Goal: Transaction & Acquisition: Purchase product/service

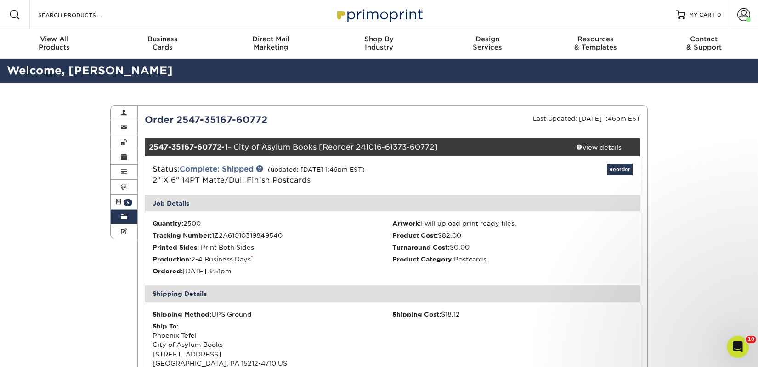
click at [127, 219] on span at bounding box center [124, 217] width 6 height 7
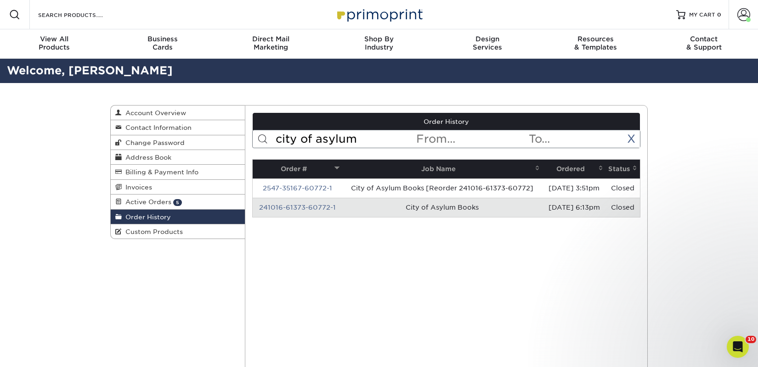
click at [348, 140] on input "city of asylum" at bounding box center [345, 138] width 141 height 17
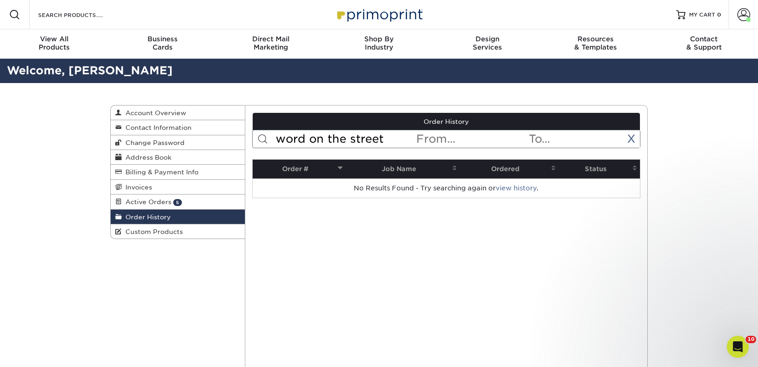
type input "word on the street"
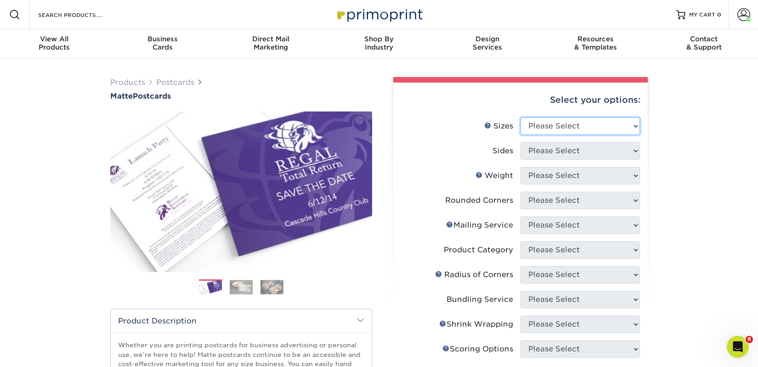
click at [591, 132] on select "Please Select 1.5" x 7" 2" x 4" 2" x 6" 2" x 7" 2" x 8" 2.12" x 5.5" 2.125" x 5…" at bounding box center [579, 126] width 119 height 17
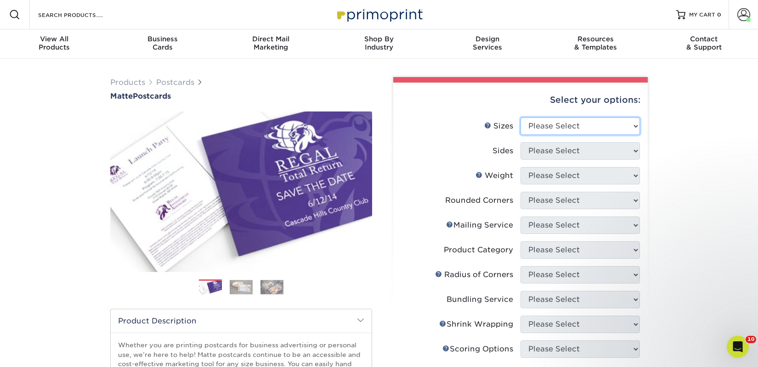
select select "2.00x6.00"
click at [520, 118] on select "Please Select 1.5" x 7" 2" x 4" 2" x 6" 2" x 7" 2" x 8" 2.12" x 5.5" 2.125" x 5…" at bounding box center [579, 126] width 119 height 17
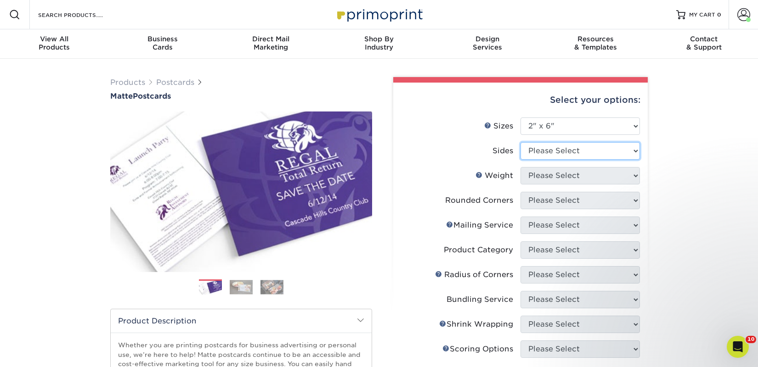
click at [566, 154] on select "Please Select Print Both Sides Print Front Only" at bounding box center [579, 150] width 119 height 17
select select "13abbda7-1d64-4f25-8bb2-c179b224825d"
click at [520, 142] on select "Please Select Print Both Sides Print Front Only" at bounding box center [579, 150] width 119 height 17
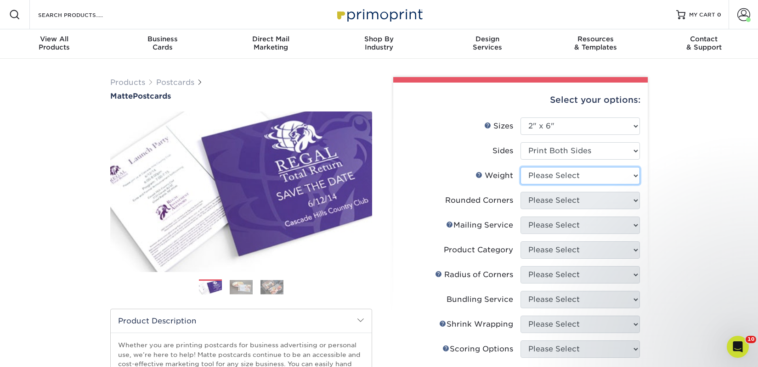
click at [565, 176] on select "Please Select 14PT 16PT" at bounding box center [579, 175] width 119 height 17
select select "14PT"
click at [520, 167] on select "Please Select 14PT 16PT" at bounding box center [579, 175] width 119 height 17
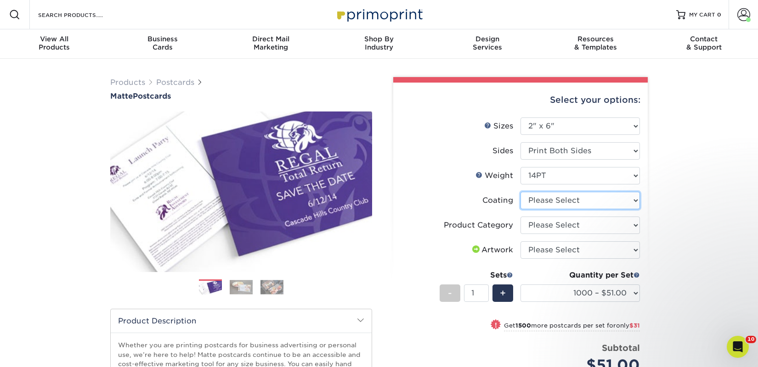
click at [543, 207] on select at bounding box center [579, 200] width 119 height 17
select select "121bb7b5-3b4d-429f-bd8d-bbf80e953313"
click at [520, 192] on select at bounding box center [579, 200] width 119 height 17
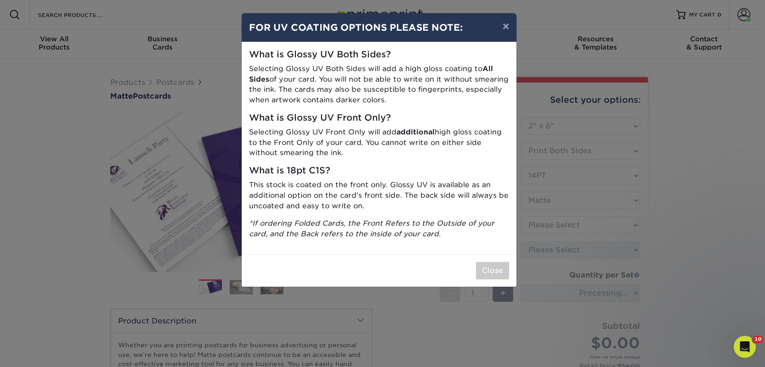
click at [501, 260] on div "Close" at bounding box center [379, 270] width 275 height 33
click at [501, 264] on button "Close" at bounding box center [492, 270] width 33 height 17
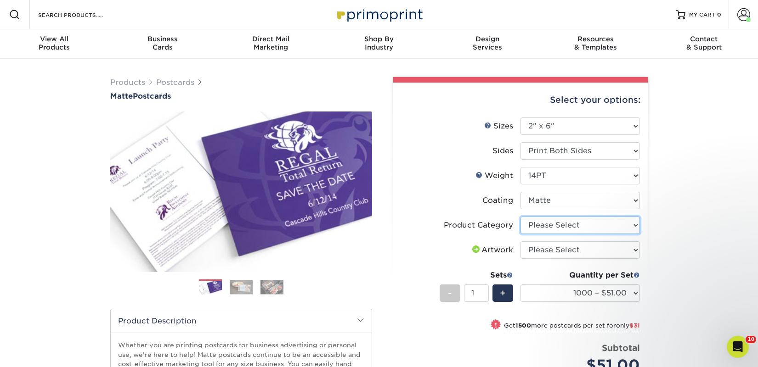
click at [563, 221] on select "Please Select Postcards" at bounding box center [579, 225] width 119 height 17
select select "9b7272e0-d6c8-4c3c-8e97-d3a1bcdab858"
click at [520, 217] on select "Please Select Postcards" at bounding box center [579, 225] width 119 height 17
click at [567, 253] on select "Please Select I will upload files I need a design - $150" at bounding box center [579, 250] width 119 height 17
select select "upload"
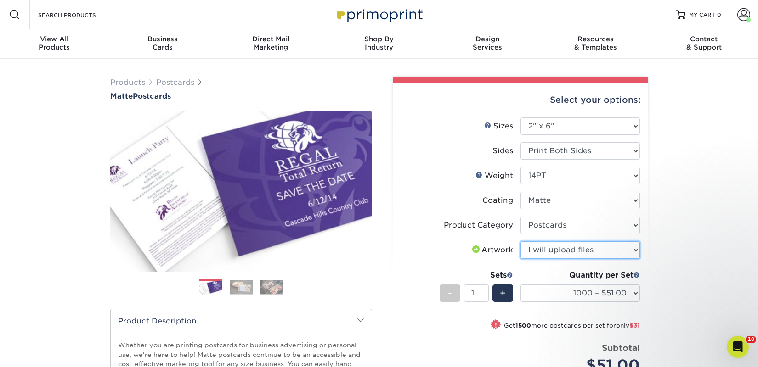
click at [520, 242] on select "Please Select I will upload files I need a design - $150" at bounding box center [579, 250] width 119 height 17
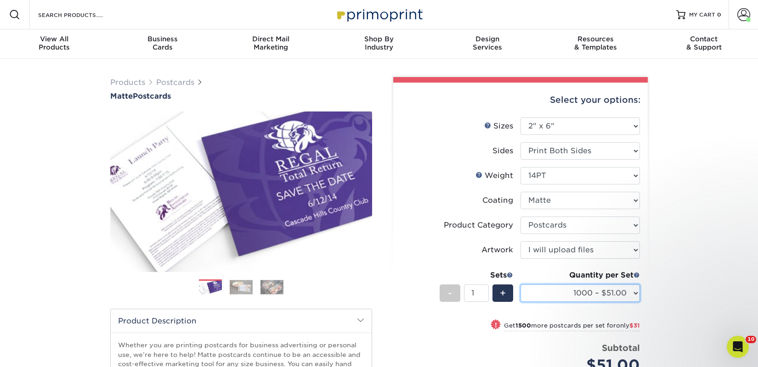
click at [577, 293] on select "1000 – $51.00 2500 – $82.00 5000 – $123.00 10000 – $234.00 15000 – $344.00 2000…" at bounding box center [579, 293] width 119 height 17
select select "2500 – $82.00"
click at [520, 285] on select "1000 – $51.00 2500 – $82.00 5000 – $123.00 10000 – $234.00 15000 – $344.00 2000…" at bounding box center [579, 293] width 119 height 17
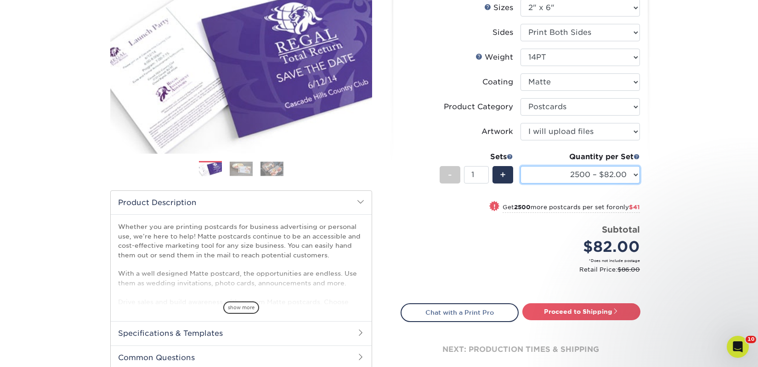
scroll to position [304, 0]
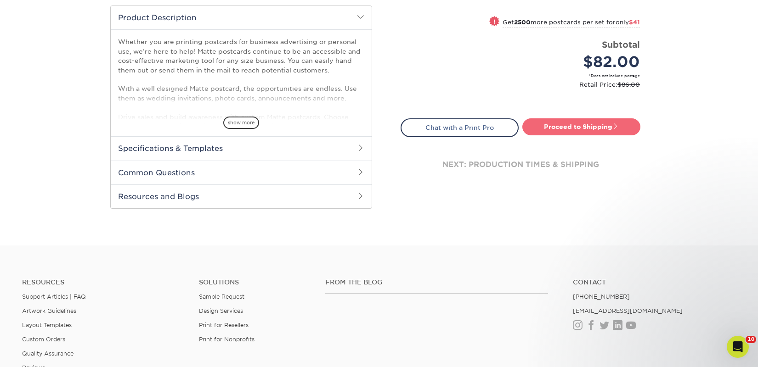
click at [550, 126] on link "Proceed to Shipping" at bounding box center [581, 126] width 118 height 17
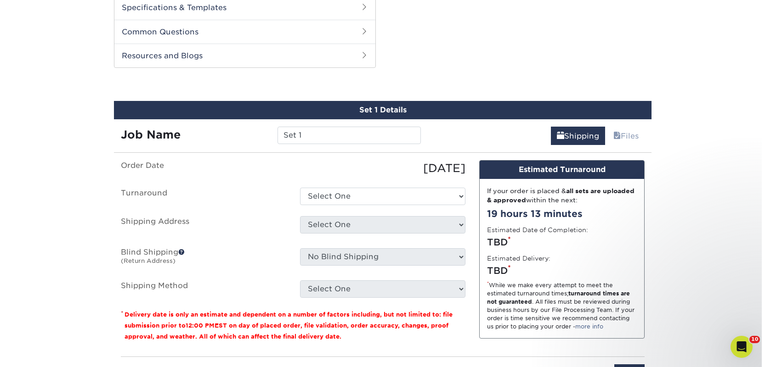
scroll to position [468, 0]
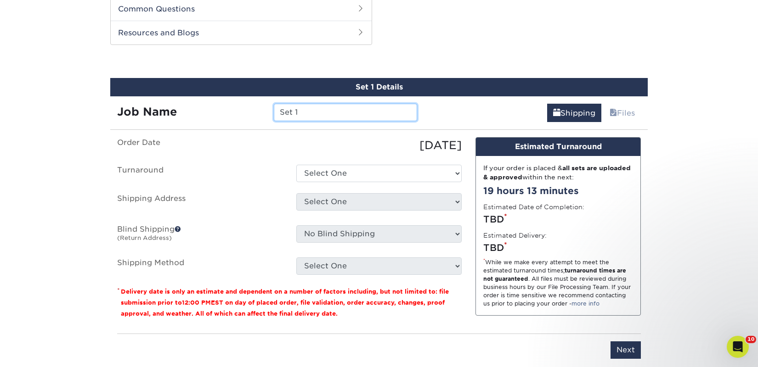
click at [292, 114] on input "Set 1" at bounding box center [345, 112] width 143 height 17
paste input "Word on the Street"
type input "Word on the Street"
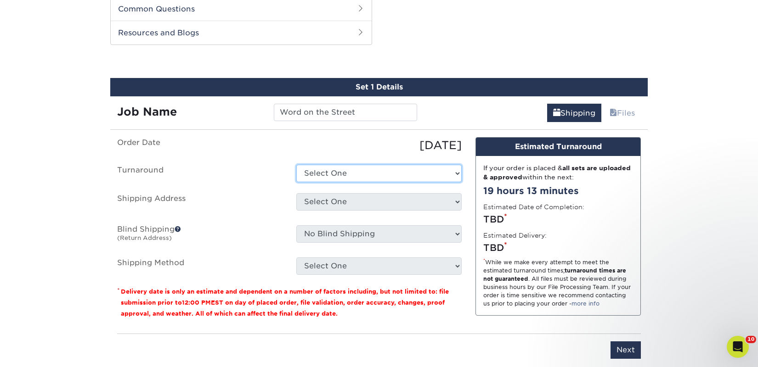
click at [329, 175] on select "Select One 2-4 Business Days 2 Day Next Business Day" at bounding box center [378, 173] width 165 height 17
select select "23bed37c-fa74-46a4-afc9-d3c3160655ce"
click at [296, 165] on select "Select One 2-4 Business Days 2 Day Next Business Day" at bounding box center [378, 173] width 165 height 17
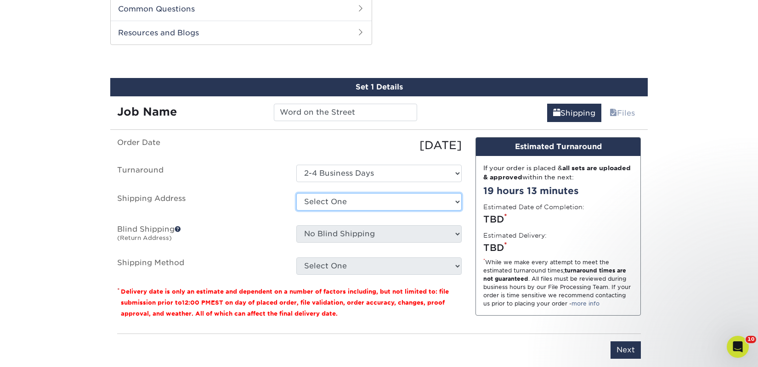
click at [341, 200] on select "Select One 2nd Floor Convention Center A Better Today Books & Boutique A Good B…" at bounding box center [378, 201] width 165 height 17
select select "newaddress"
click at [296, 193] on select "Select One 2nd Floor Convention Center A Better Today Books & Boutique A Good B…" at bounding box center [378, 201] width 165 height 17
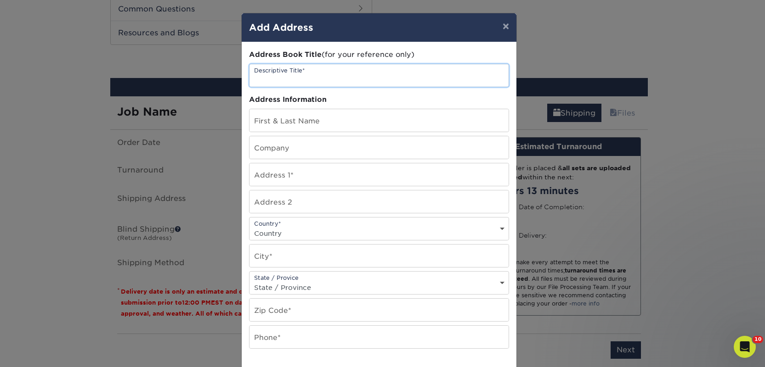
drag, startPoint x: 296, startPoint y: 74, endPoint x: 280, endPoint y: 109, distance: 37.8
click at [296, 74] on input "text" at bounding box center [378, 75] width 259 height 23
paste input "Word on the Street"
type input "Word on the Street"
click at [267, 152] on input "text" at bounding box center [378, 147] width 259 height 23
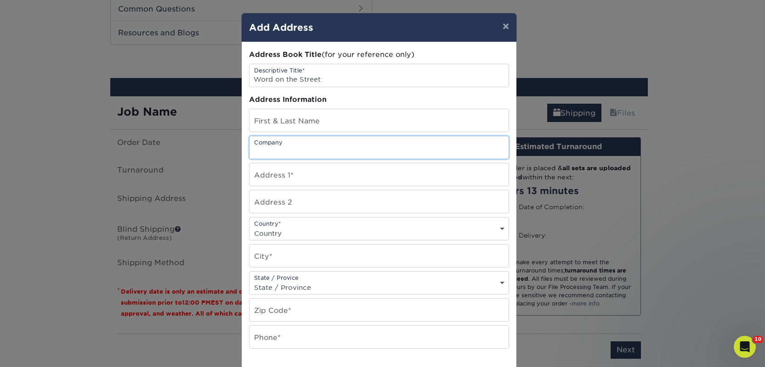
paste input "Word on the Street"
type input "Word on the Street"
click at [273, 126] on input "text" at bounding box center [378, 120] width 259 height 23
paste input "[PERSON_NAME]"
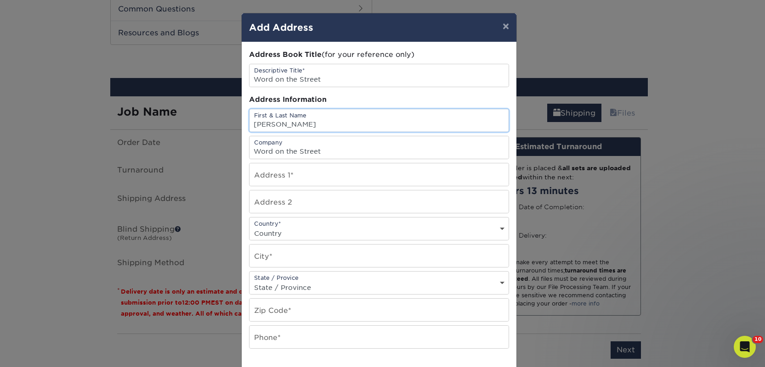
type input "[PERSON_NAME]"
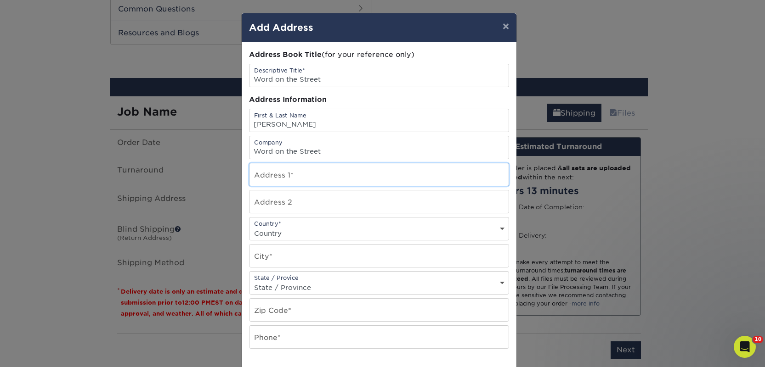
click at [307, 173] on input "text" at bounding box center [378, 174] width 259 height 23
paste input "162 Main St."
type input "162 Main St."
click at [295, 234] on select "Country United States Canada ----------------------------- Afghanistan Albania …" at bounding box center [378, 233] width 259 height 13
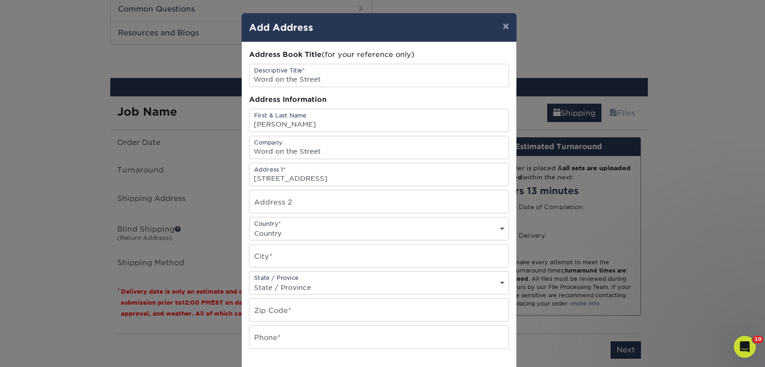
click at [295, 234] on select "Country United States Canada ----------------------------- Afghanistan Albania …" at bounding box center [378, 233] width 259 height 13
click at [289, 234] on select "Country United States Canada ----------------------------- Afghanistan Albania …" at bounding box center [378, 233] width 259 height 13
select select "US"
click at [249, 227] on select "Country United States Canada ----------------------------- Afghanistan Albania …" at bounding box center [378, 233] width 259 height 13
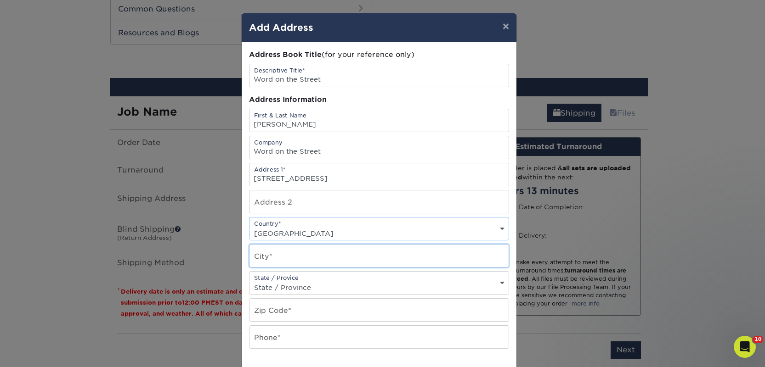
click at [269, 253] on input "text" at bounding box center [378, 256] width 259 height 23
paste input "Marlborough"
type input "Marlborough"
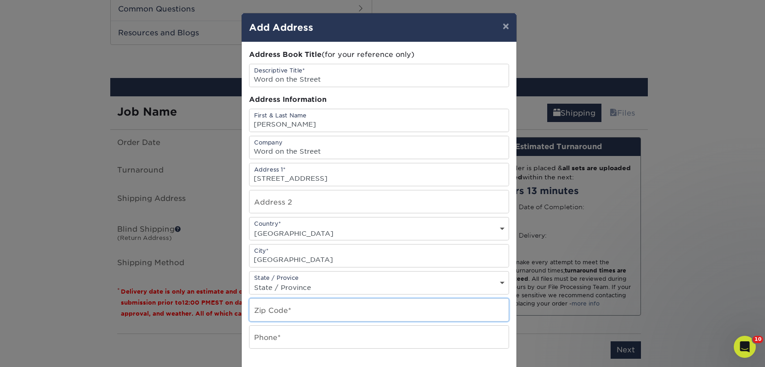
click at [273, 307] on input "text" at bounding box center [378, 310] width 259 height 23
paste input "01752"
type input "01752"
click at [270, 333] on input "text" at bounding box center [378, 337] width 259 height 23
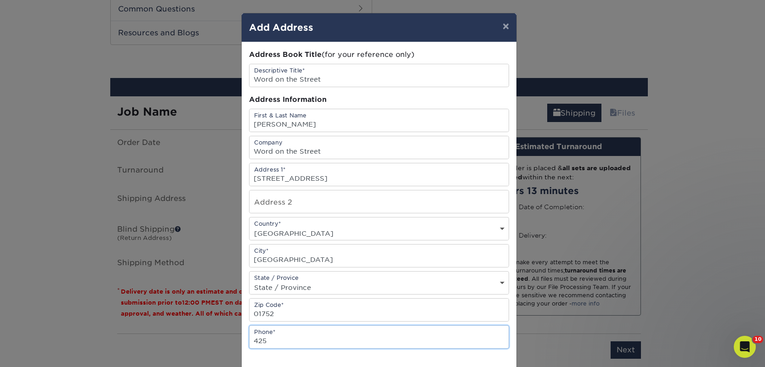
type input "4257367064"
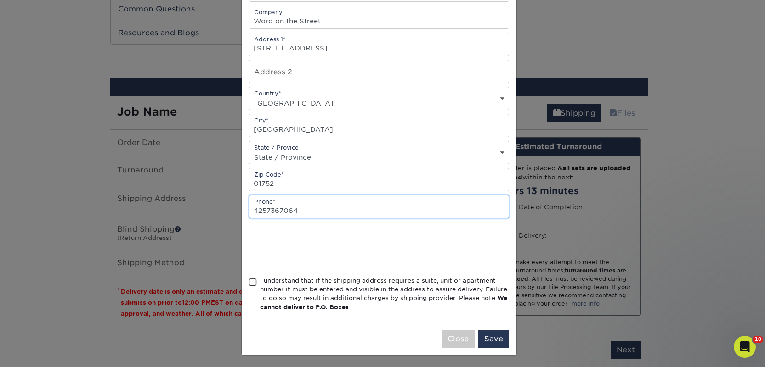
scroll to position [132, 0]
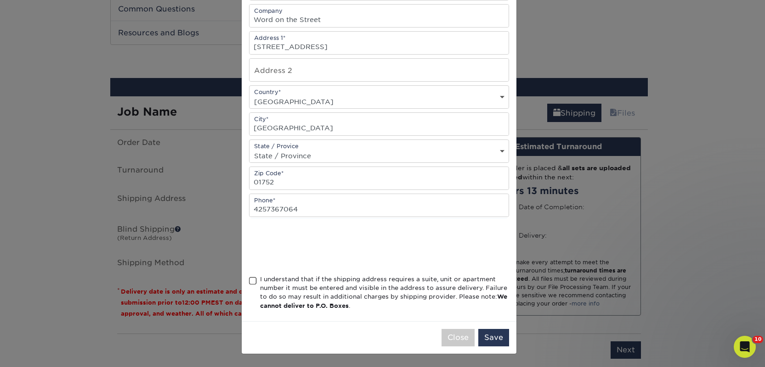
click at [290, 284] on div "I understand that if the shipping address requires a suite, unit or apartment n…" at bounding box center [384, 293] width 249 height 36
click at [0, 0] on input "I understand that if the shipping address requires a suite, unit or apartment n…" at bounding box center [0, 0] width 0 height 0
click at [494, 334] on button "Save" at bounding box center [493, 337] width 31 height 17
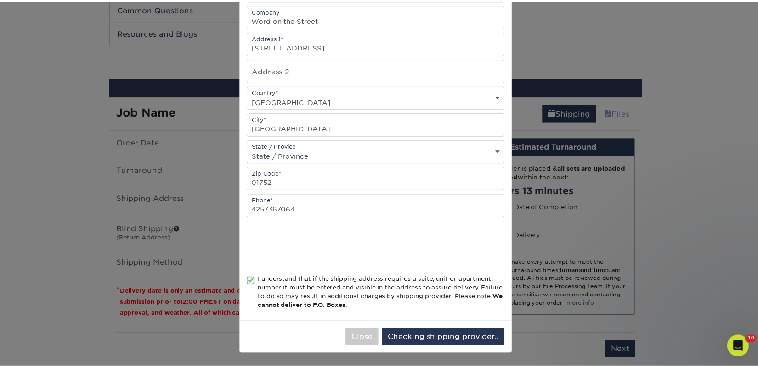
scroll to position [0, 0]
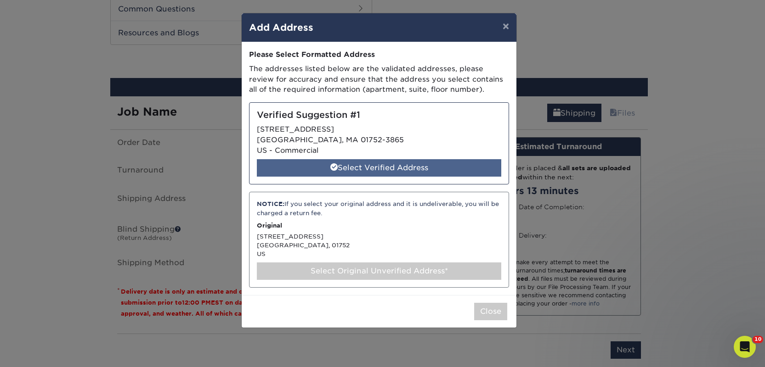
click at [410, 162] on div "Select Verified Address" at bounding box center [379, 167] width 244 height 17
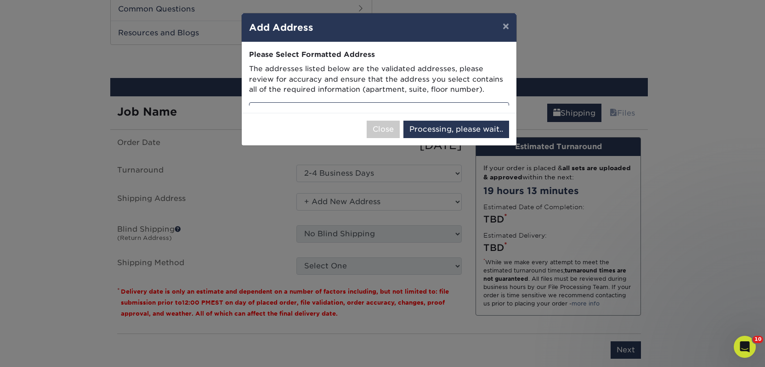
select select "286433"
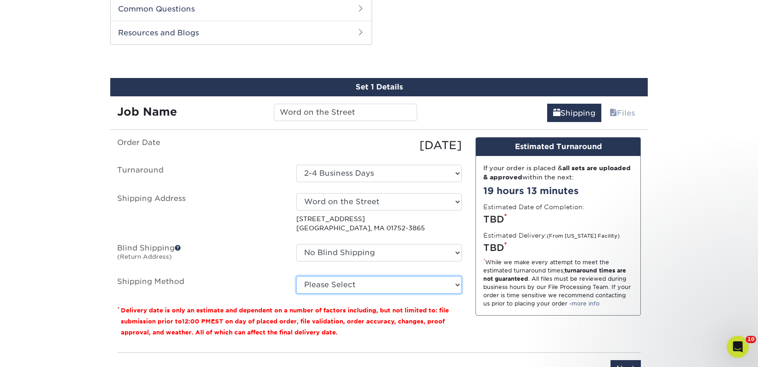
click at [388, 286] on select "Please Select Ground Shipping (+$18.78) 3 Day Shipping Service (+$26.51) 2 Day …" at bounding box center [378, 284] width 165 height 17
select select "03"
click at [296, 276] on select "Please Select Ground Shipping (+$18.78) 3 Day Shipping Service (+$26.51) 2 Day …" at bounding box center [378, 284] width 165 height 17
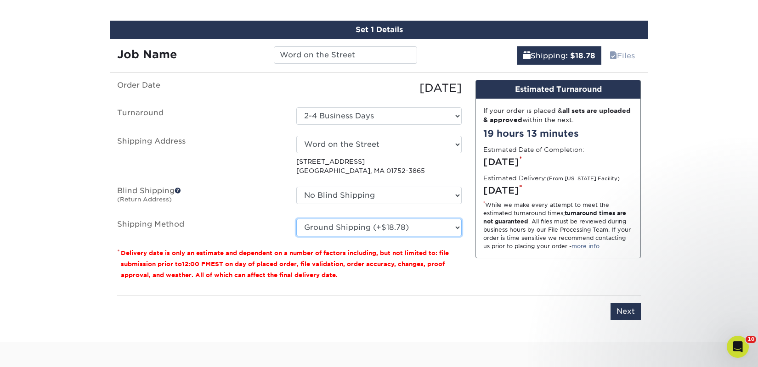
scroll to position [537, 0]
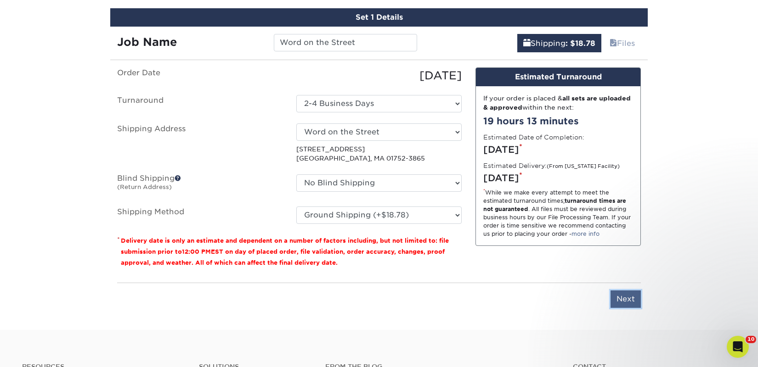
click at [628, 305] on input "Next" at bounding box center [625, 299] width 30 height 17
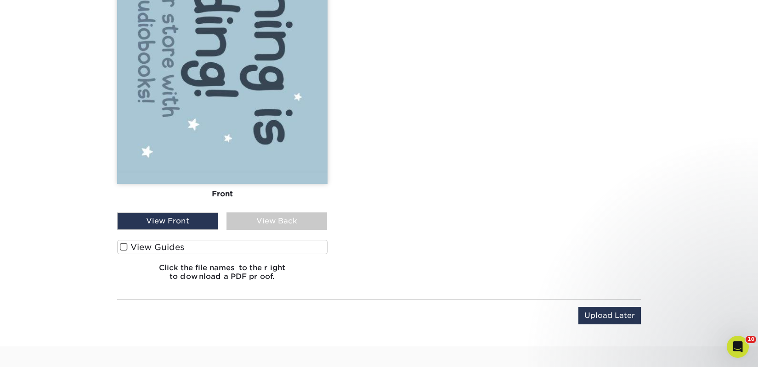
click at [181, 248] on label "View Guides" at bounding box center [222, 247] width 210 height 14
click at [0, 0] on input "View Guides" at bounding box center [0, 0] width 0 height 0
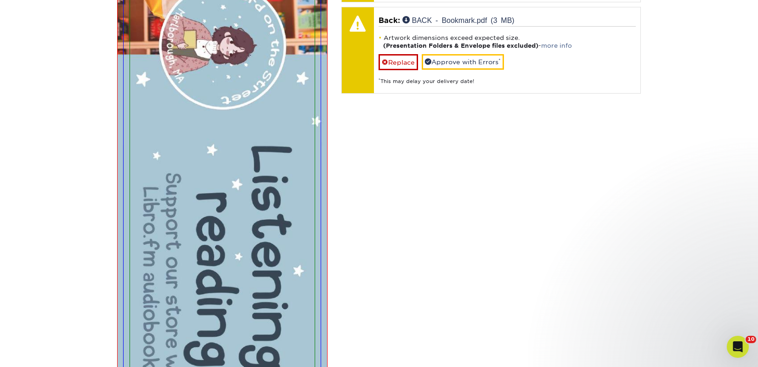
scroll to position [590, 0]
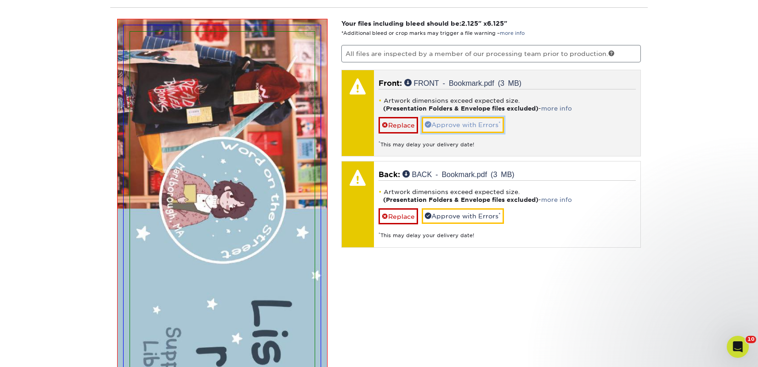
click at [440, 120] on link "Approve with Errors *" at bounding box center [463, 125] width 82 height 16
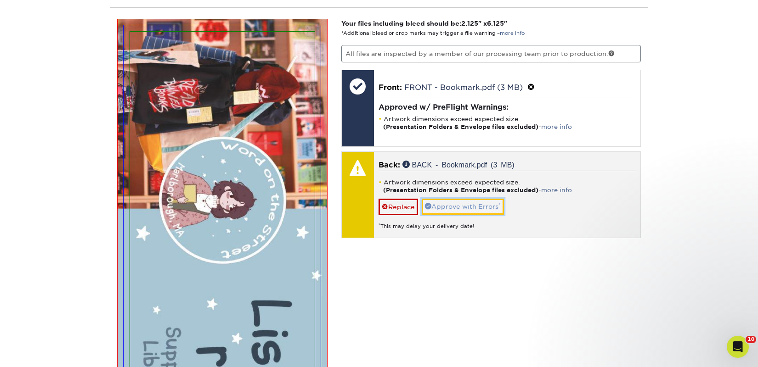
click at [447, 203] on link "Approve with Errors *" at bounding box center [463, 207] width 82 height 16
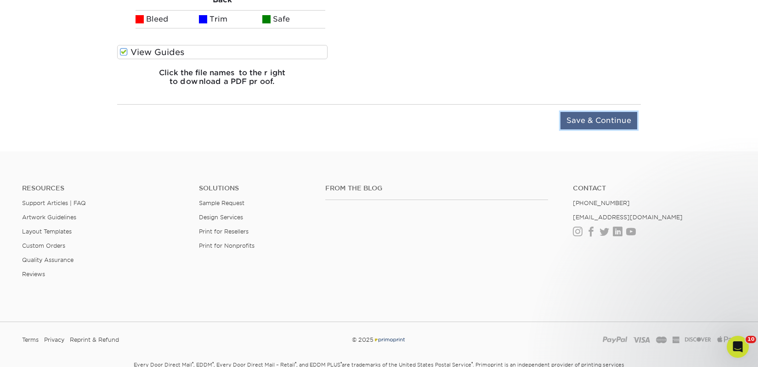
click at [586, 116] on input "Save & Continue" at bounding box center [598, 120] width 77 height 17
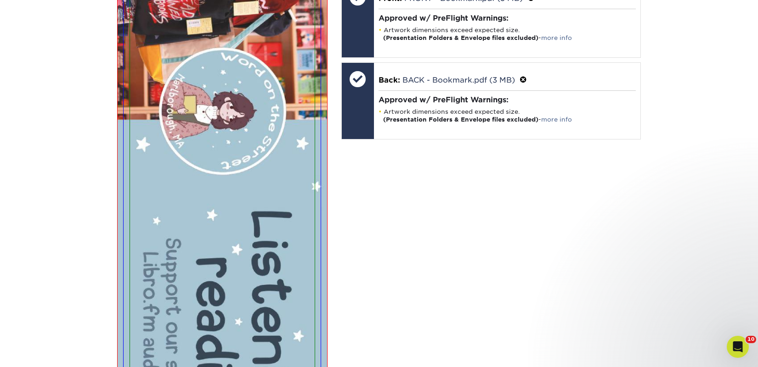
scroll to position [667, 0]
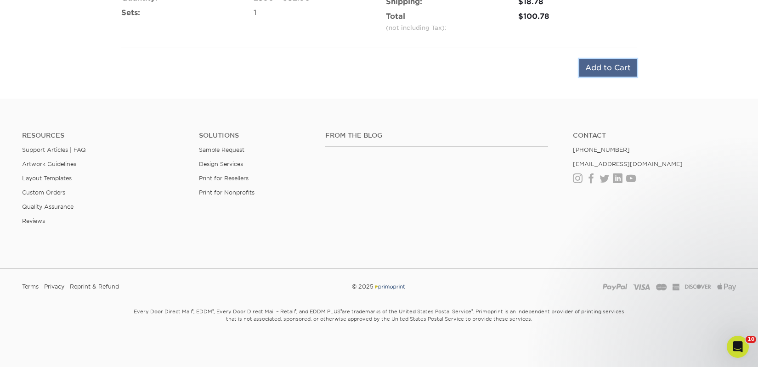
click at [596, 64] on input "Add to Cart" at bounding box center [607, 67] width 57 height 17
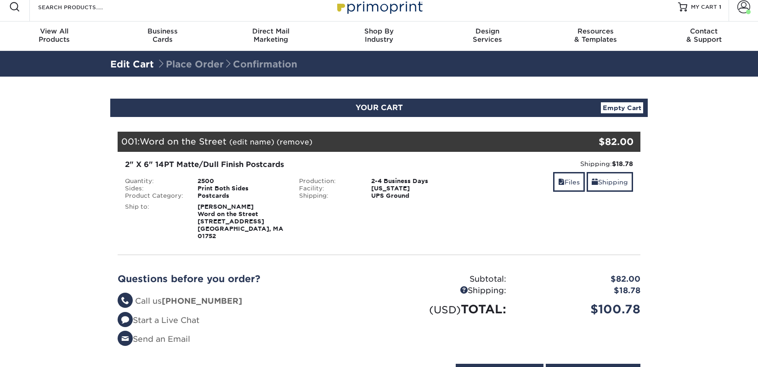
scroll to position [15, 0]
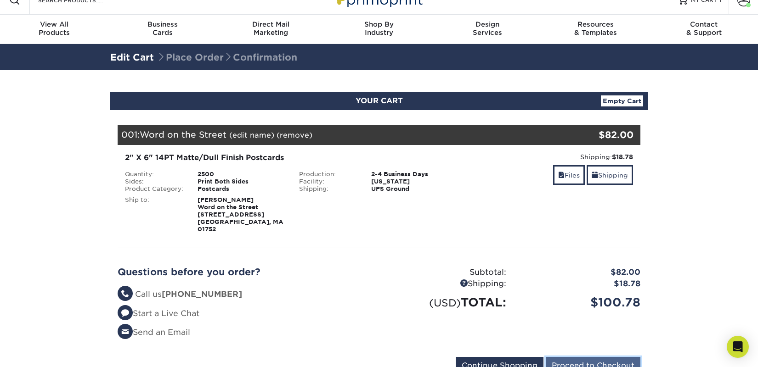
click at [578, 361] on input "Proceed to Checkout" at bounding box center [593, 365] width 95 height 17
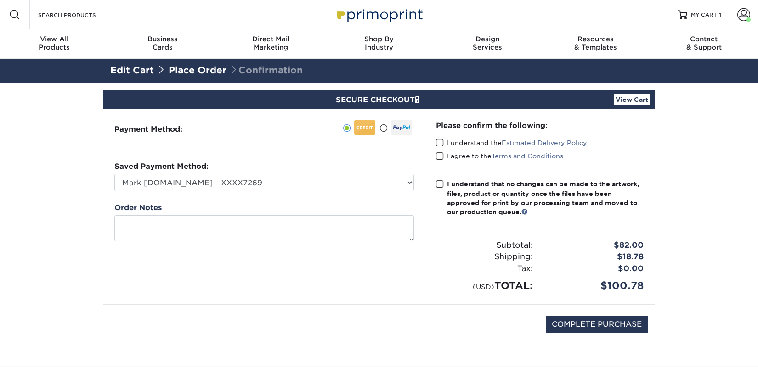
click at [451, 145] on label "I understand the Estimated Delivery Policy" at bounding box center [511, 142] width 151 height 9
click at [0, 0] on input "I understand the Estimated Delivery Policy" at bounding box center [0, 0] width 0 height 0
click at [453, 152] on label "I agree to the Terms and Conditions" at bounding box center [499, 156] width 127 height 9
click at [0, 0] on input "I agree to the Terms and Conditions" at bounding box center [0, 0] width 0 height 0
click at [456, 189] on div "I understand that no changes can be made to the artwork, files, product or quan…" at bounding box center [545, 199] width 197 height 38
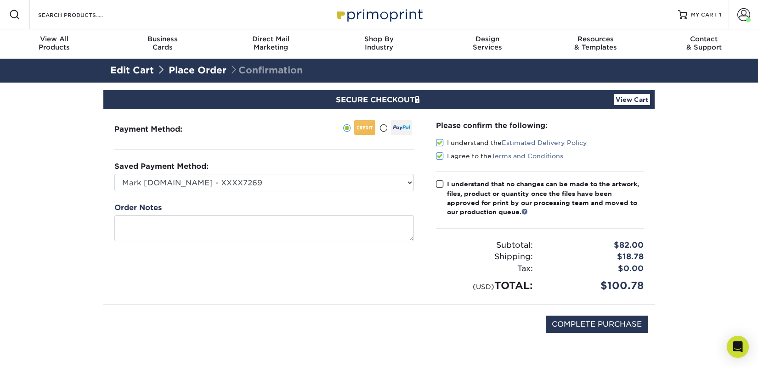
click at [0, 0] on input "I understand that no changes can be made to the artwork, files, product or quan…" at bounding box center [0, 0] width 0 height 0
click at [567, 324] on input "COMPLETE PURCHASE" at bounding box center [597, 324] width 102 height 17
type input "PROCESSING, PLEASE WAIT..."
